Goal: Information Seeking & Learning: Learn about a topic

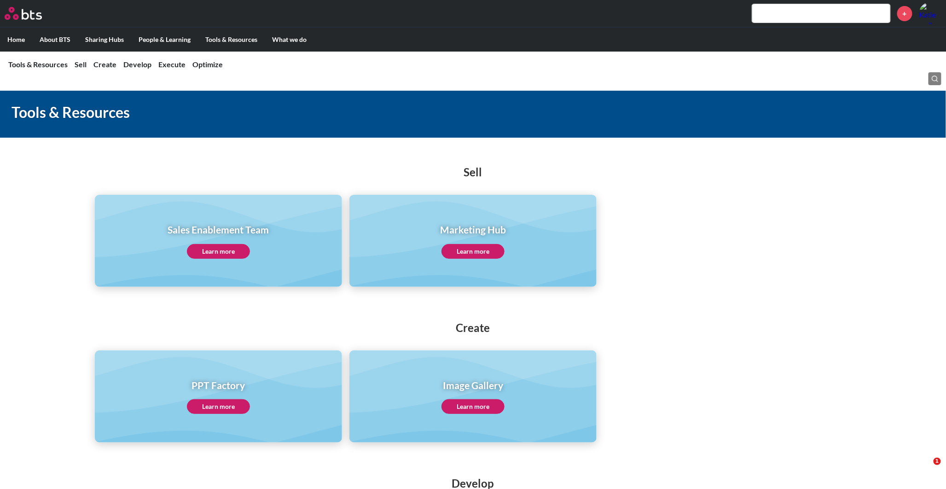
click at [802, 16] on input "text" at bounding box center [821, 13] width 138 height 18
type input "u"
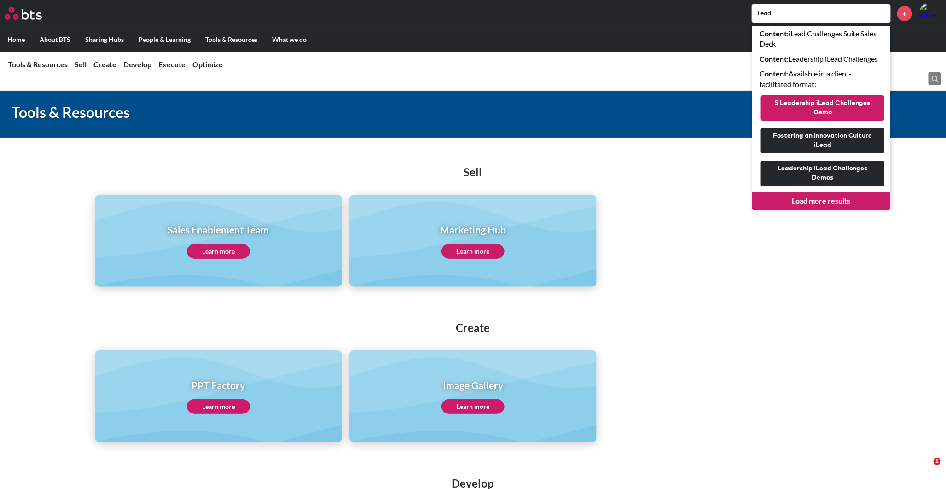
type input "ilead"
drag, startPoint x: 822, startPoint y: 109, endPoint x: 811, endPoint y: 260, distance: 151.8
click at [810, 199] on link "Load more results" at bounding box center [821, 200] width 138 height 17
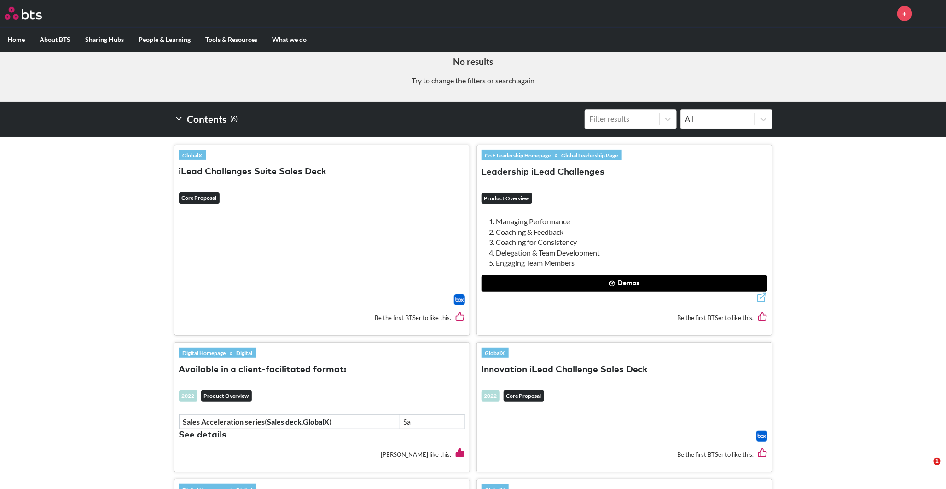
scroll to position [204, 0]
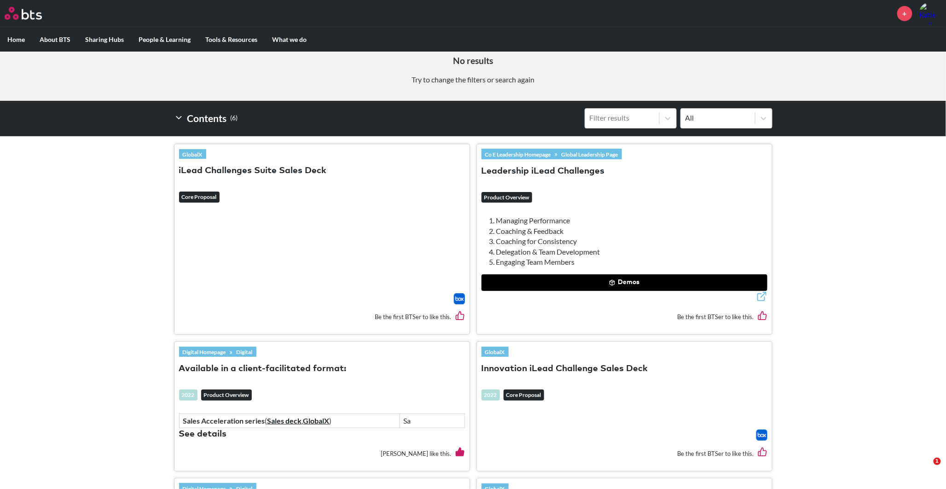
click at [565, 171] on button "Leadership iLead Challenges" at bounding box center [542, 171] width 123 height 12
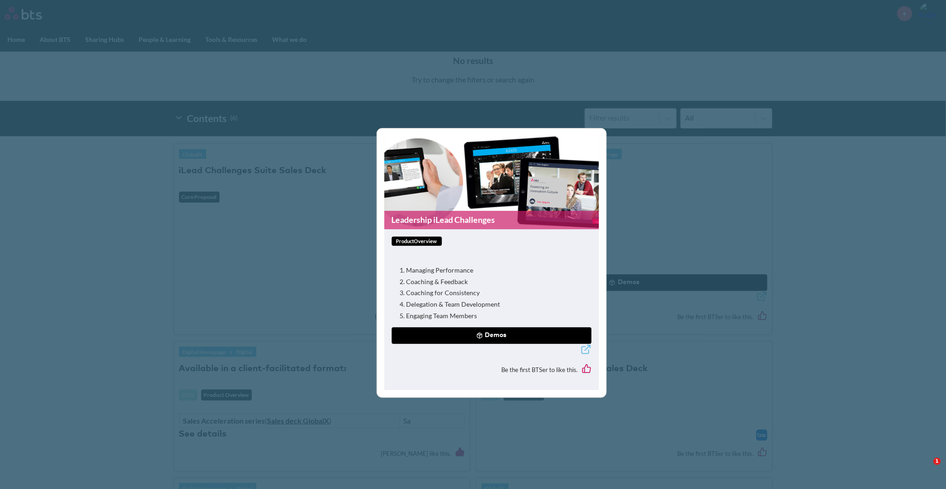
click at [473, 333] on button "Demos" at bounding box center [492, 335] width 200 height 17
click at [210, 188] on div "Leadership iLead Challenges productOverview Managing Performance Coaching & Fee…" at bounding box center [473, 244] width 946 height 489
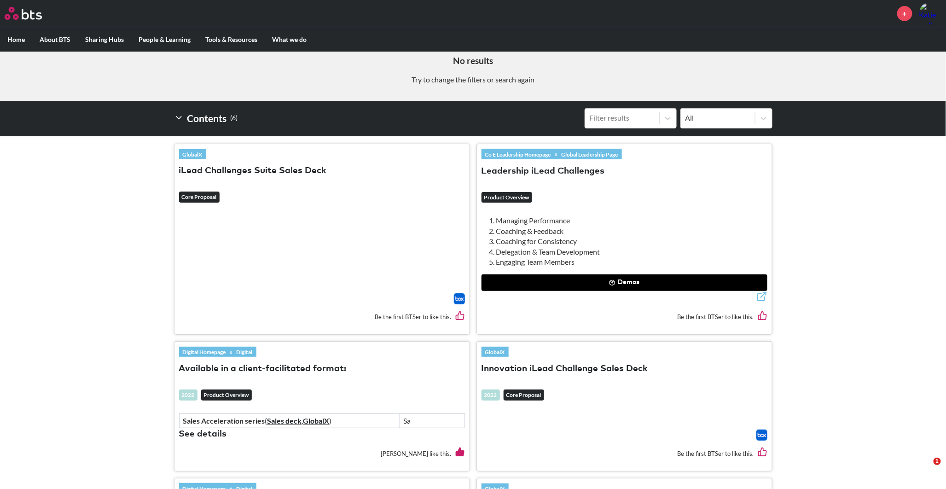
click at [191, 191] on em "Core Proposal" at bounding box center [199, 196] width 41 height 11
click at [196, 201] on em "Core Proposal" at bounding box center [199, 196] width 41 height 11
click at [458, 298] on img at bounding box center [459, 298] width 11 height 11
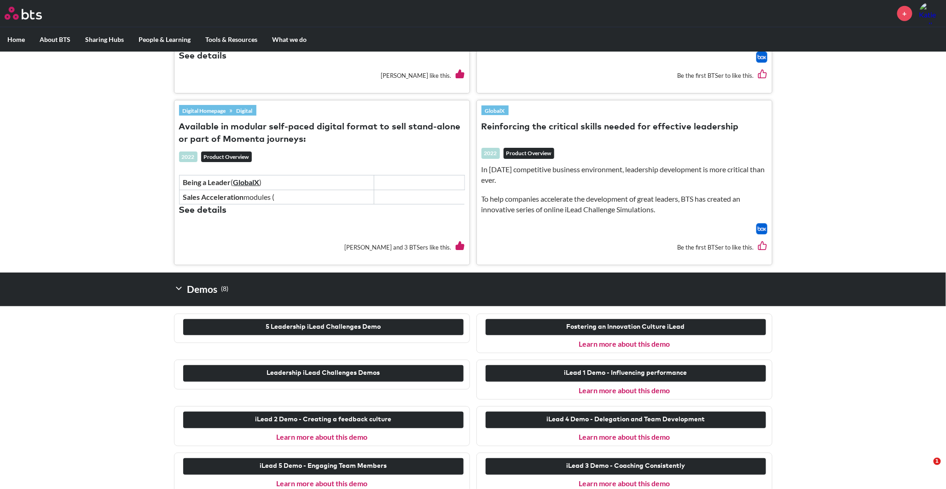
scroll to position [593, 0]
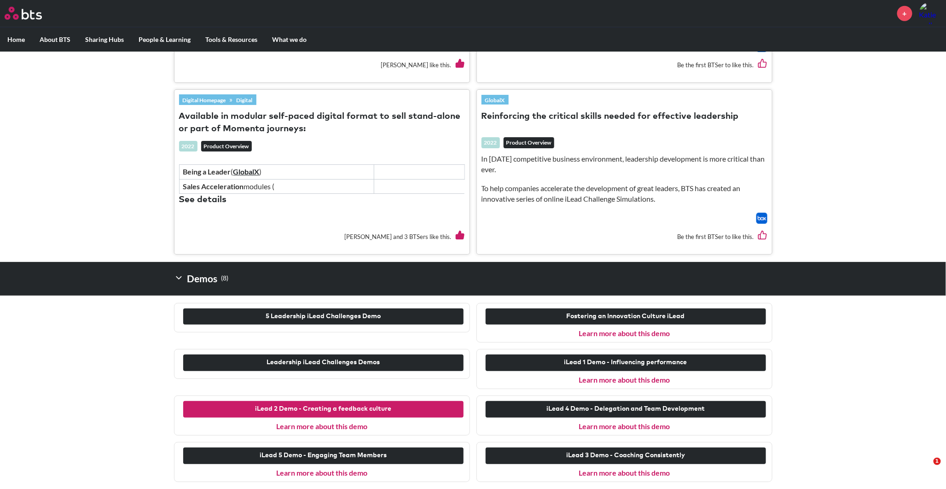
click at [347, 409] on button "iLead 2 Demo - Creating a feedback culture" at bounding box center [323, 409] width 280 height 17
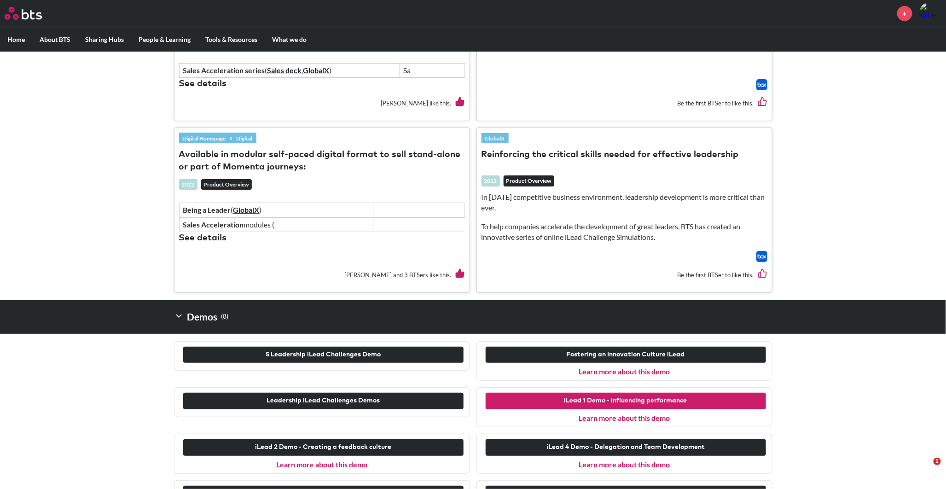
scroll to position [593, 0]
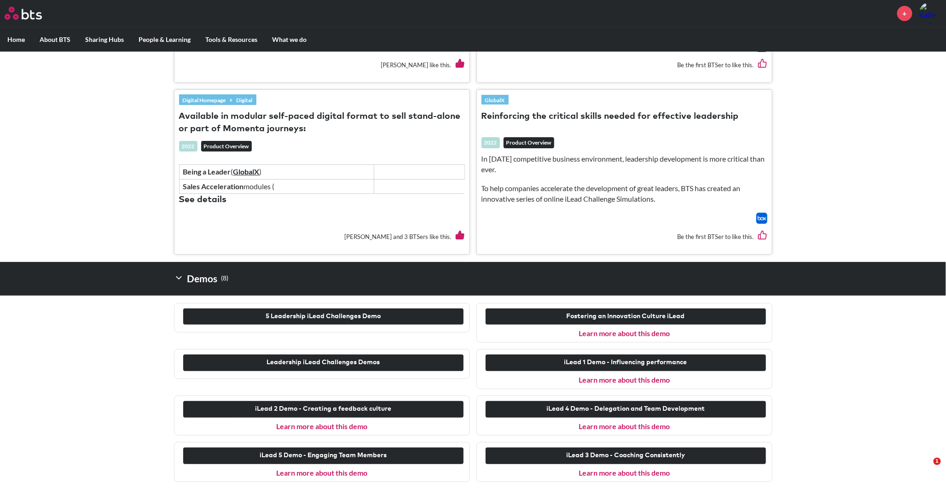
click at [632, 475] on link "Learn more about this demo" at bounding box center [624, 472] width 91 height 9
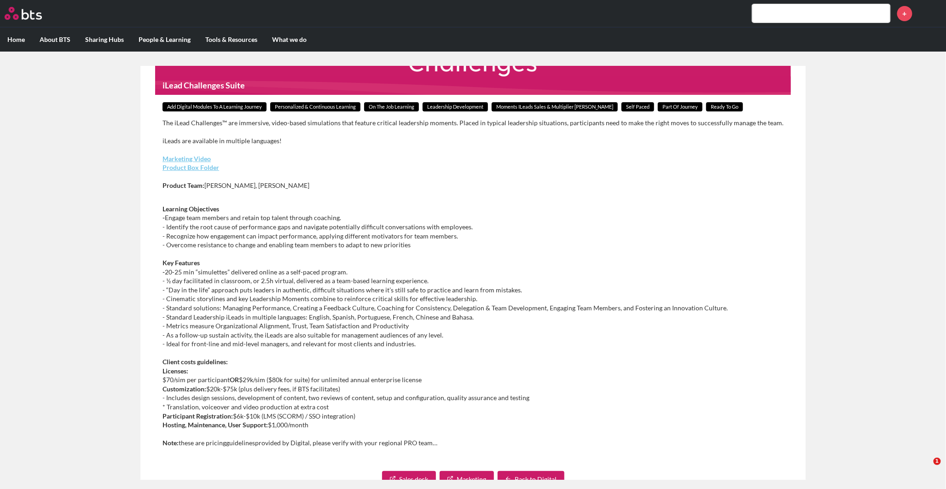
scroll to position [51, 0]
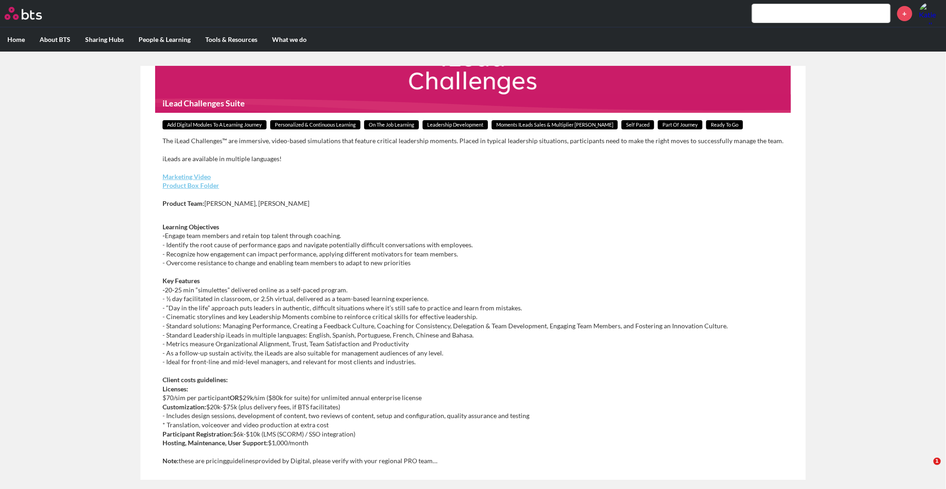
click at [192, 186] on link "Product Box Folder" at bounding box center [190, 185] width 57 height 8
click at [770, 16] on input "text" at bounding box center [821, 13] width 138 height 18
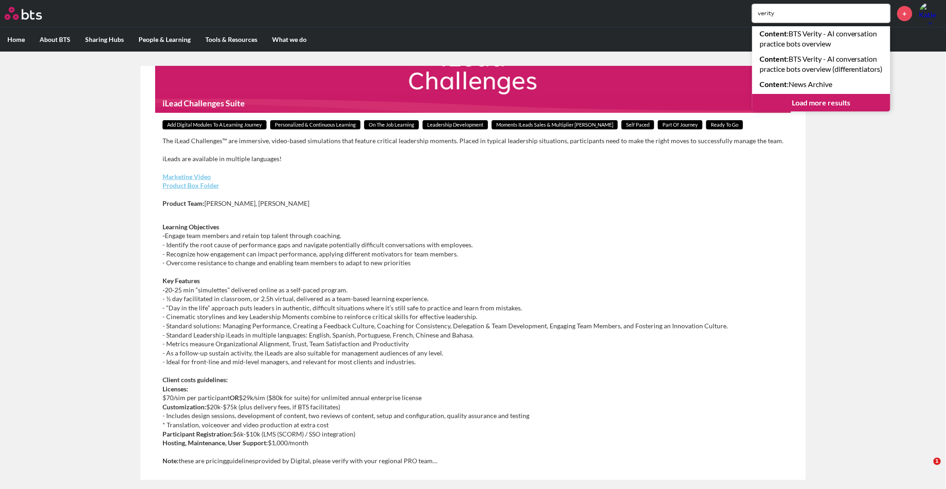
type input "verity"
click at [806, 111] on link "Load more results" at bounding box center [821, 102] width 138 height 17
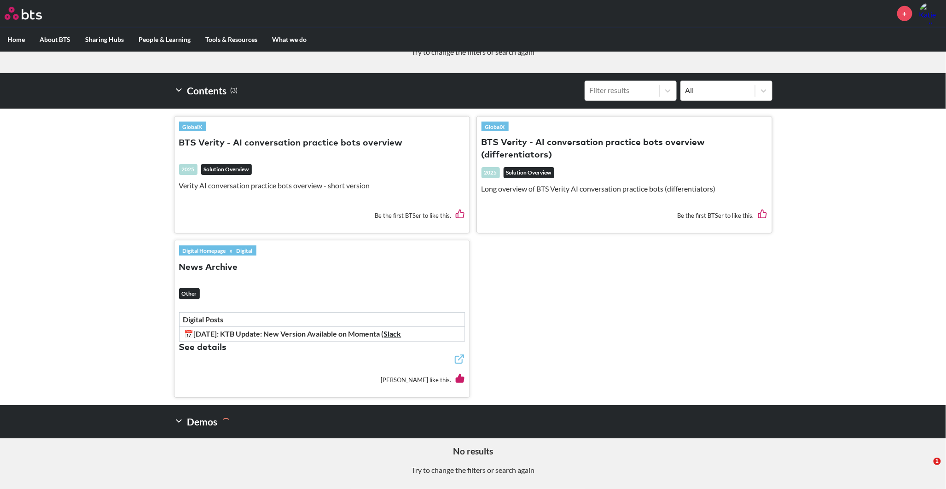
scroll to position [233, 0]
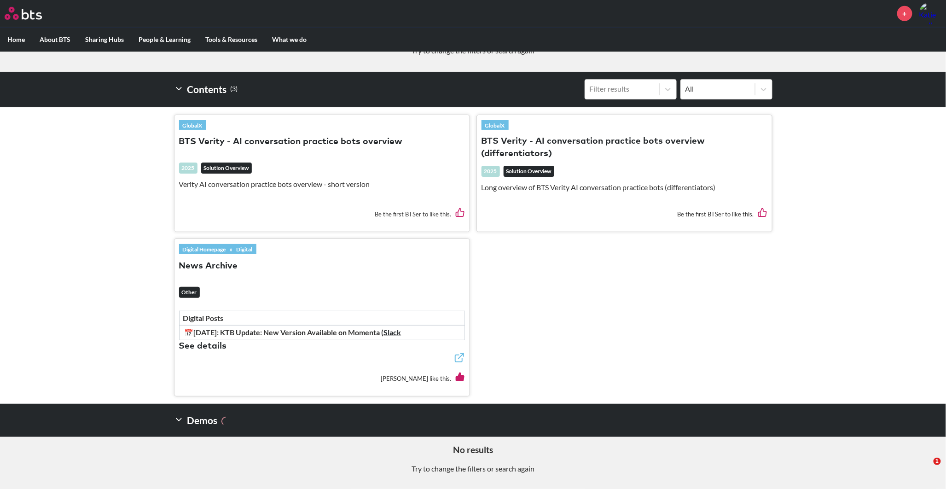
click at [320, 139] on button "BTS Verity - AI conversation practice bots overview" at bounding box center [291, 142] width 224 height 12
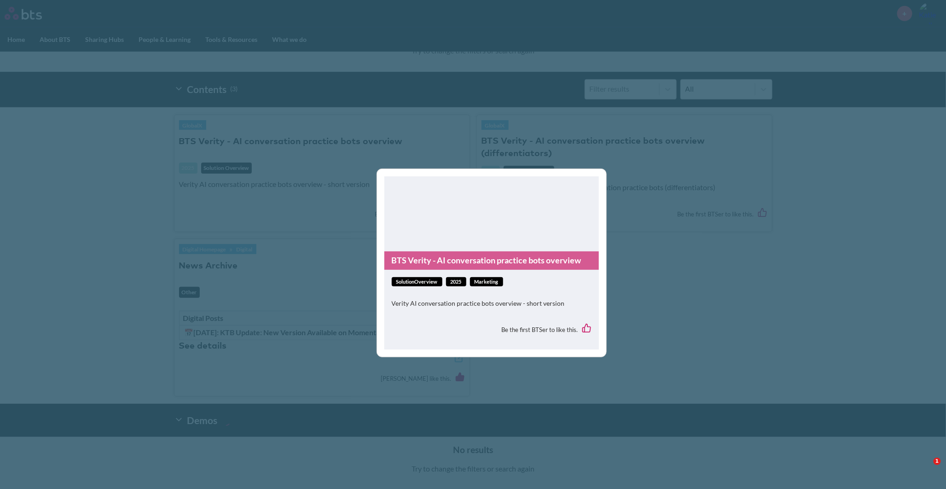
click at [288, 241] on div "BTS Verity - AI conversation practice bots overview solutionOverview 2025 Marke…" at bounding box center [473, 244] width 946 height 489
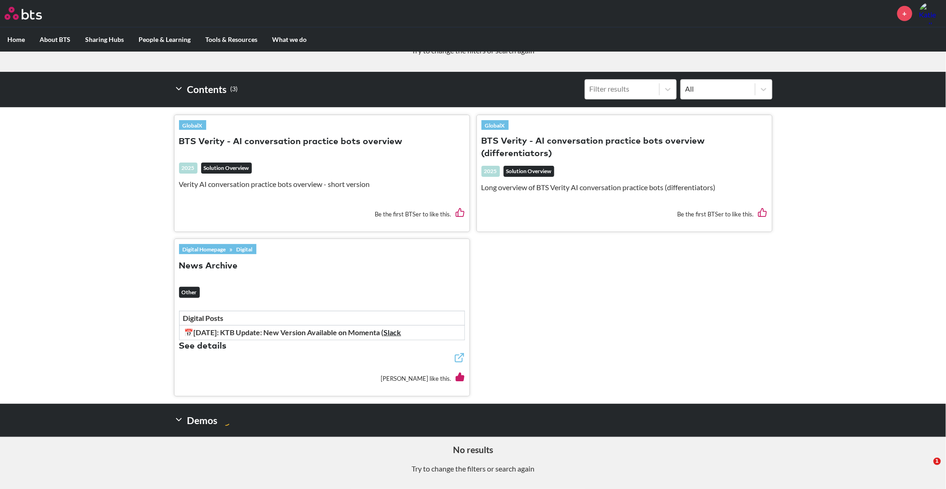
click at [192, 182] on p "Verity AI conversation practice bots overview - short version" at bounding box center [322, 184] width 286 height 10
click at [181, 139] on button "BTS Verity - AI conversation practice bots overview" at bounding box center [291, 142] width 224 height 12
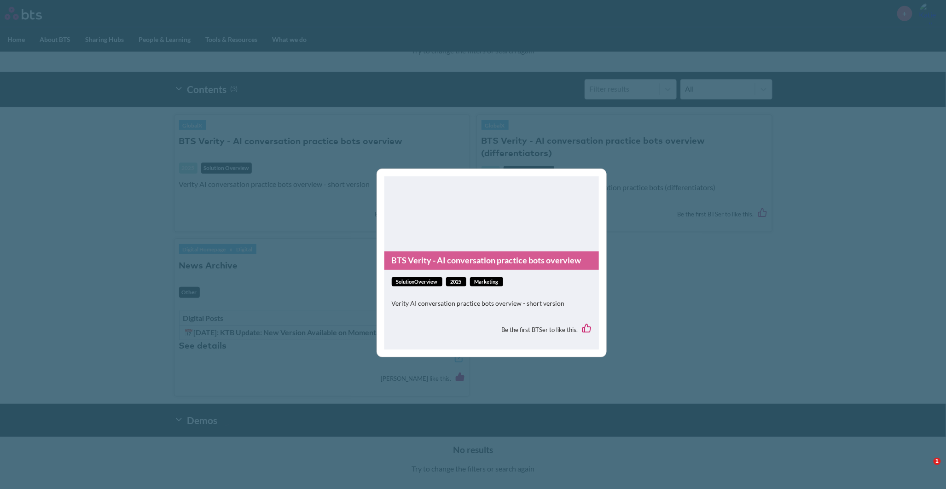
click at [430, 284] on span "solutionOverview" at bounding box center [417, 282] width 51 height 10
click at [272, 235] on div "BTS Verity - AI conversation practice bots overview solutionOverview 2025 Marke…" at bounding box center [473, 244] width 946 height 489
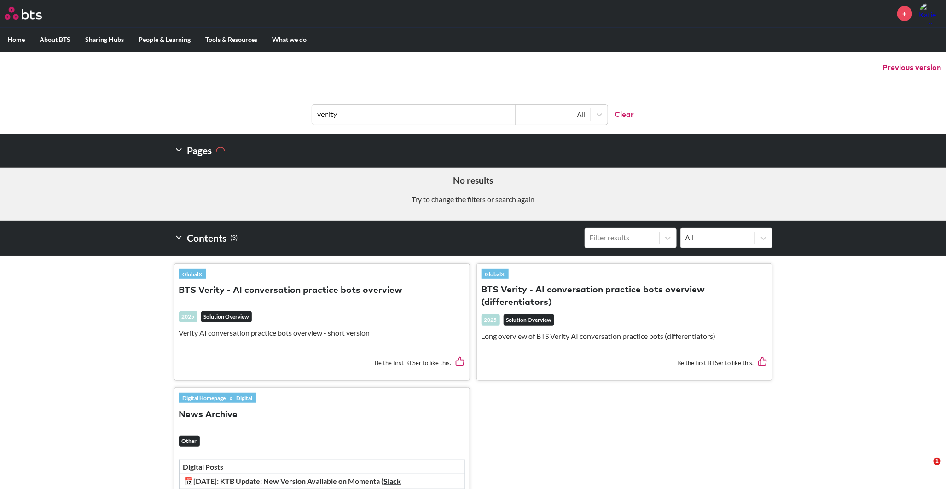
scroll to position [80, 0]
